Goal: Check status: Check status

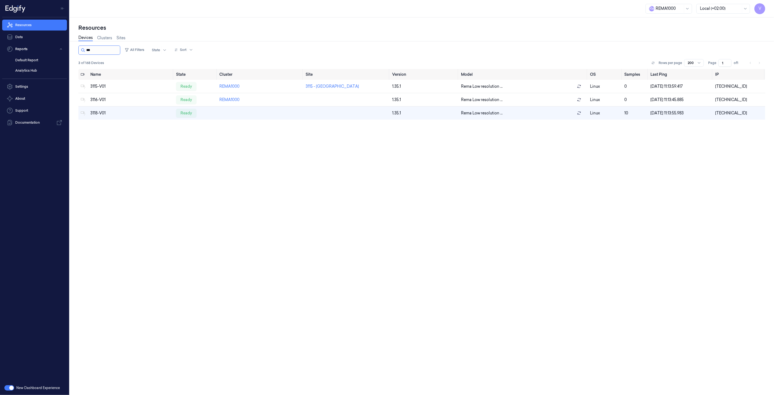
drag, startPoint x: 0, startPoint y: 0, endPoint x: 96, endPoint y: 47, distance: 106.5
click at [96, 47] on input "string" at bounding box center [102, 50] width 33 height 9
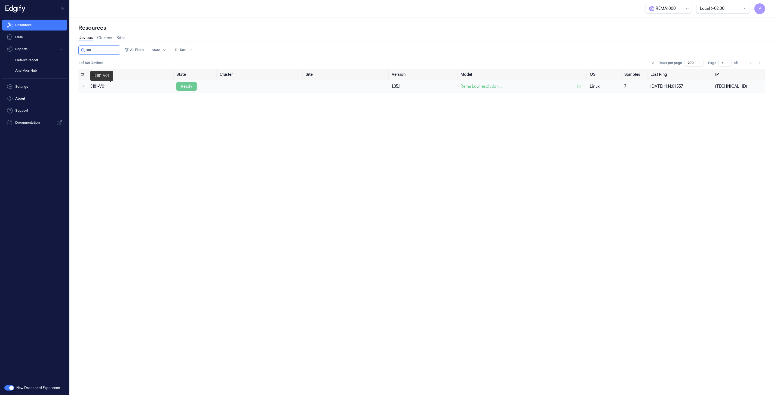
type input "****"
click at [182, 88] on div "ready" at bounding box center [186, 86] width 20 height 9
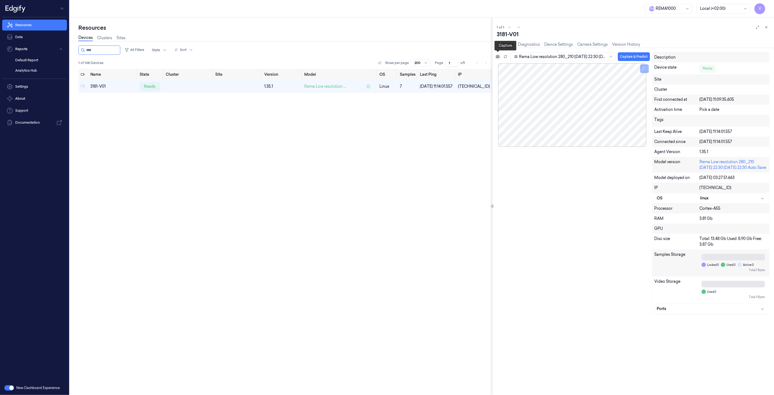
click at [499, 57] on icon at bounding box center [497, 56] width 3 height 3
click at [769, 28] on button at bounding box center [766, 27] width 7 height 7
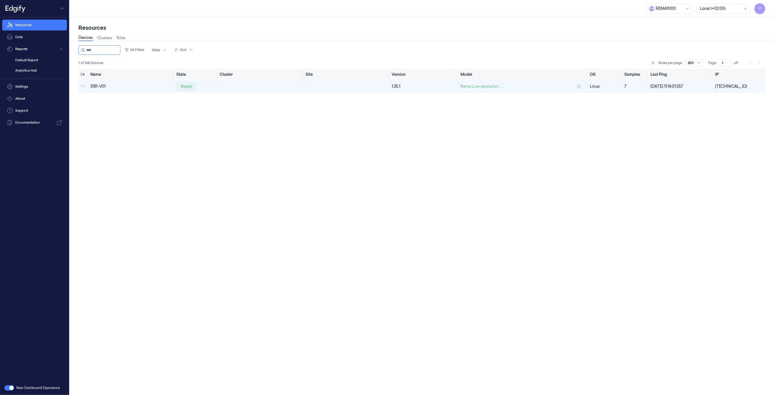
click at [182, 171] on div "Name State Cluster Site Version Model OS Samples Last Ping IP 3181-V01 ready 1.…" at bounding box center [421, 230] width 687 height 322
click at [80, 165] on div "Name State Cluster Site Version Model OS Samples Last Ping IP 3181-V01 ready 1.…" at bounding box center [421, 230] width 687 height 322
